Goal: Find specific page/section: Find specific page/section

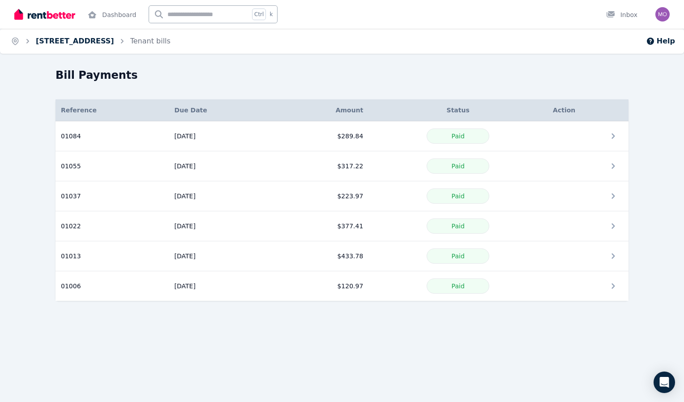
click at [108, 40] on link "[STREET_ADDRESS]" at bounding box center [75, 41] width 78 height 9
